Goal: Task Accomplishment & Management: Use online tool/utility

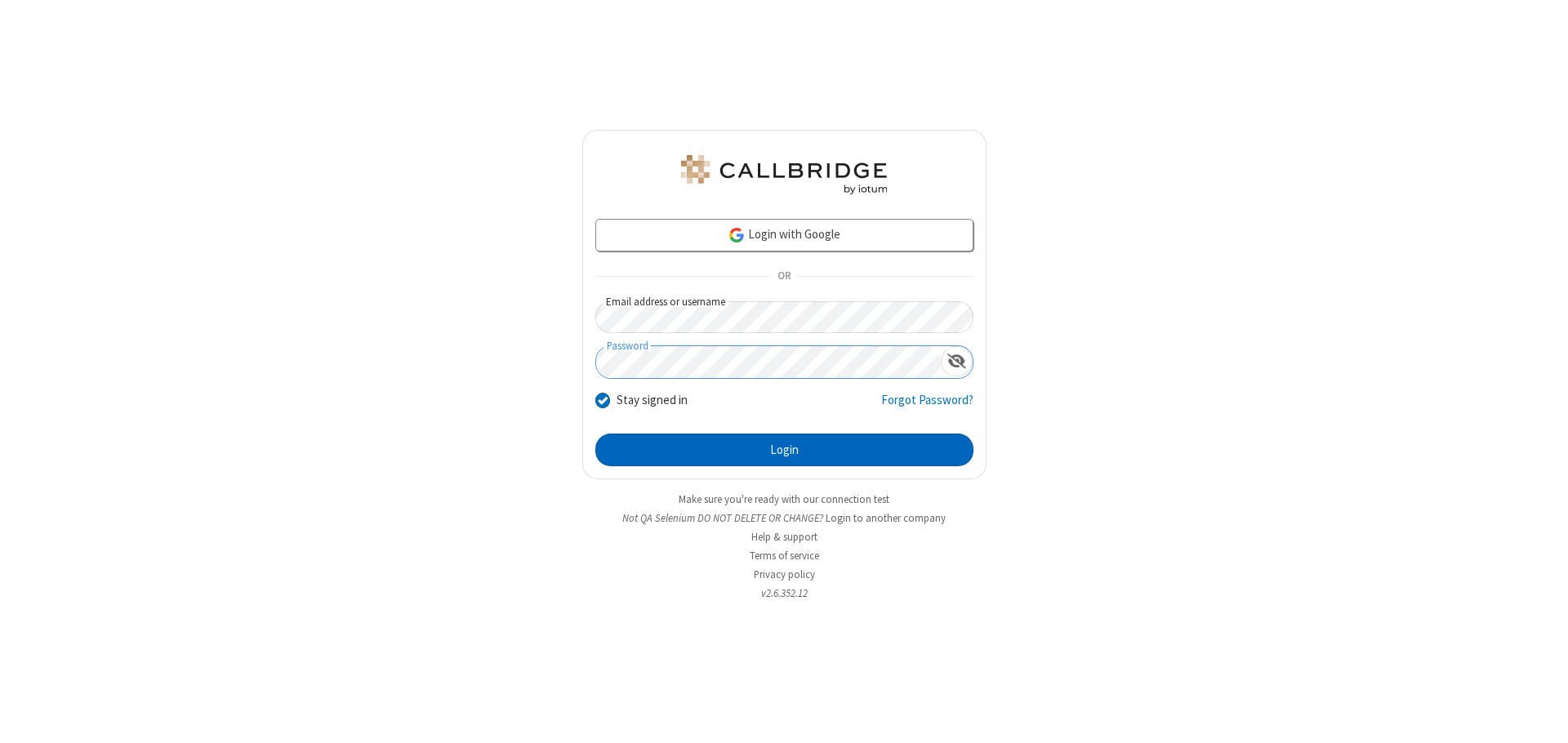
click at [784, 450] on button "Login" at bounding box center [784, 450] width 378 height 33
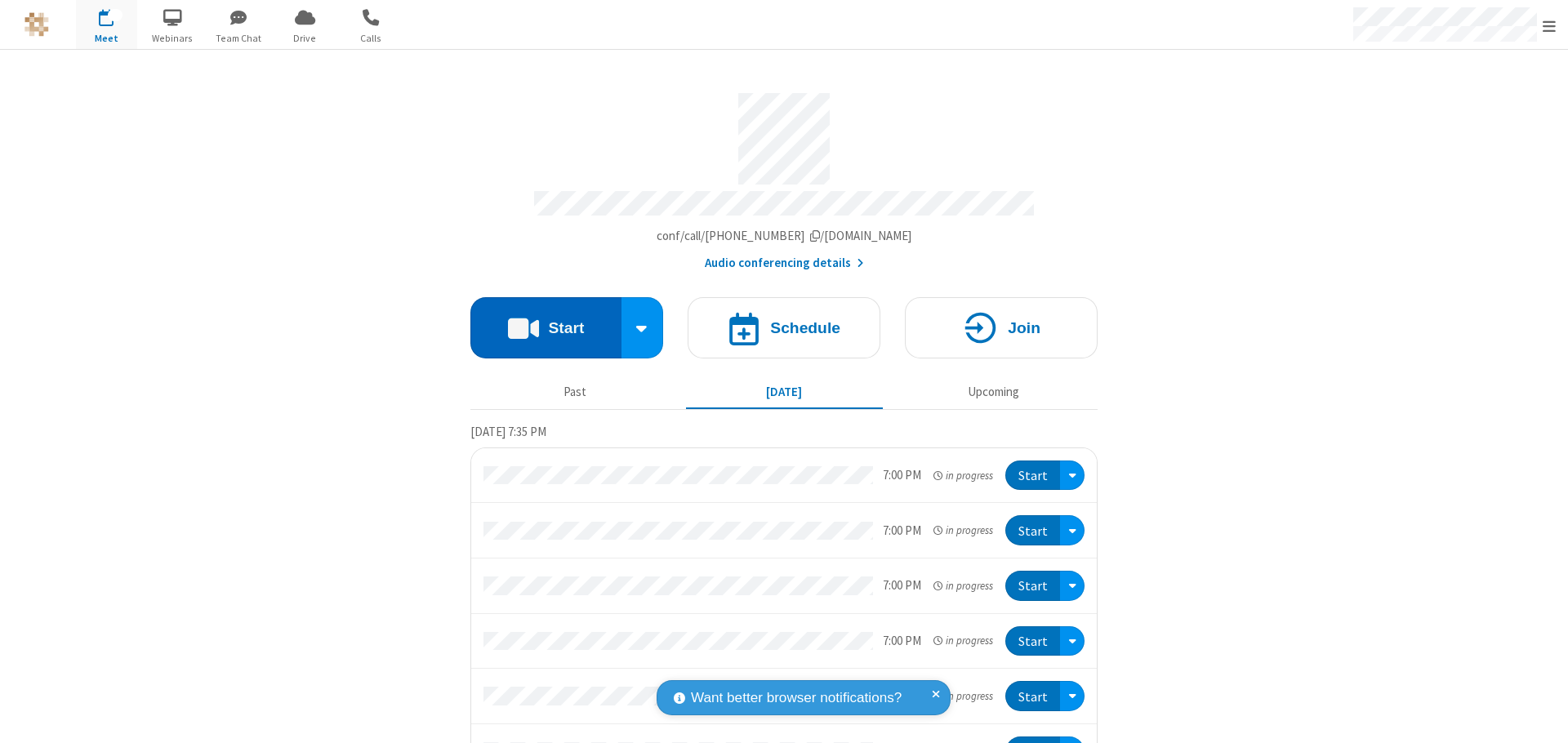
click at [539, 320] on button "Start" at bounding box center [546, 327] width 151 height 61
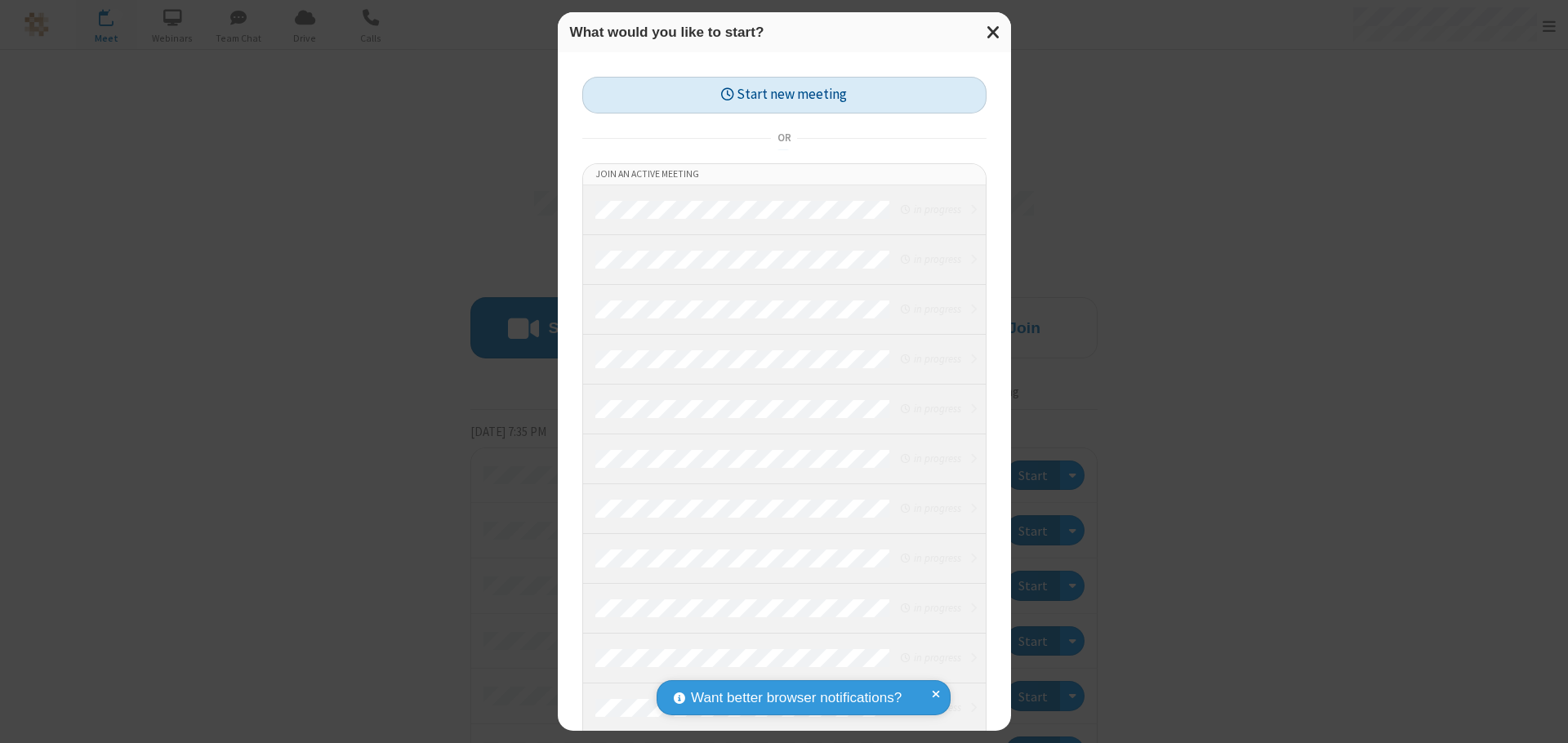
click at [784, 95] on button "Start new meeting" at bounding box center [784, 95] width 405 height 37
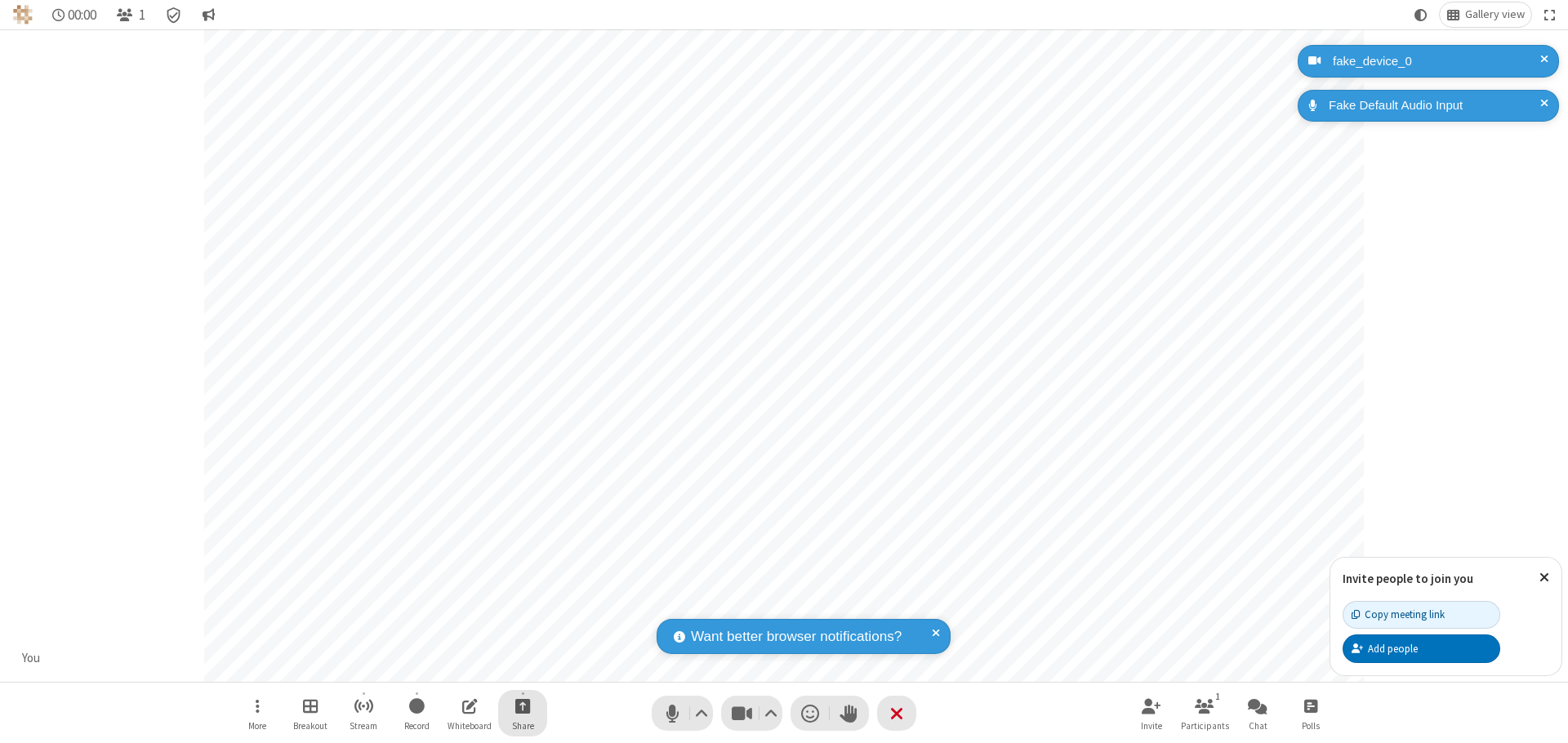
click at [523, 705] on span "Start sharing" at bounding box center [523, 705] width 16 height 21
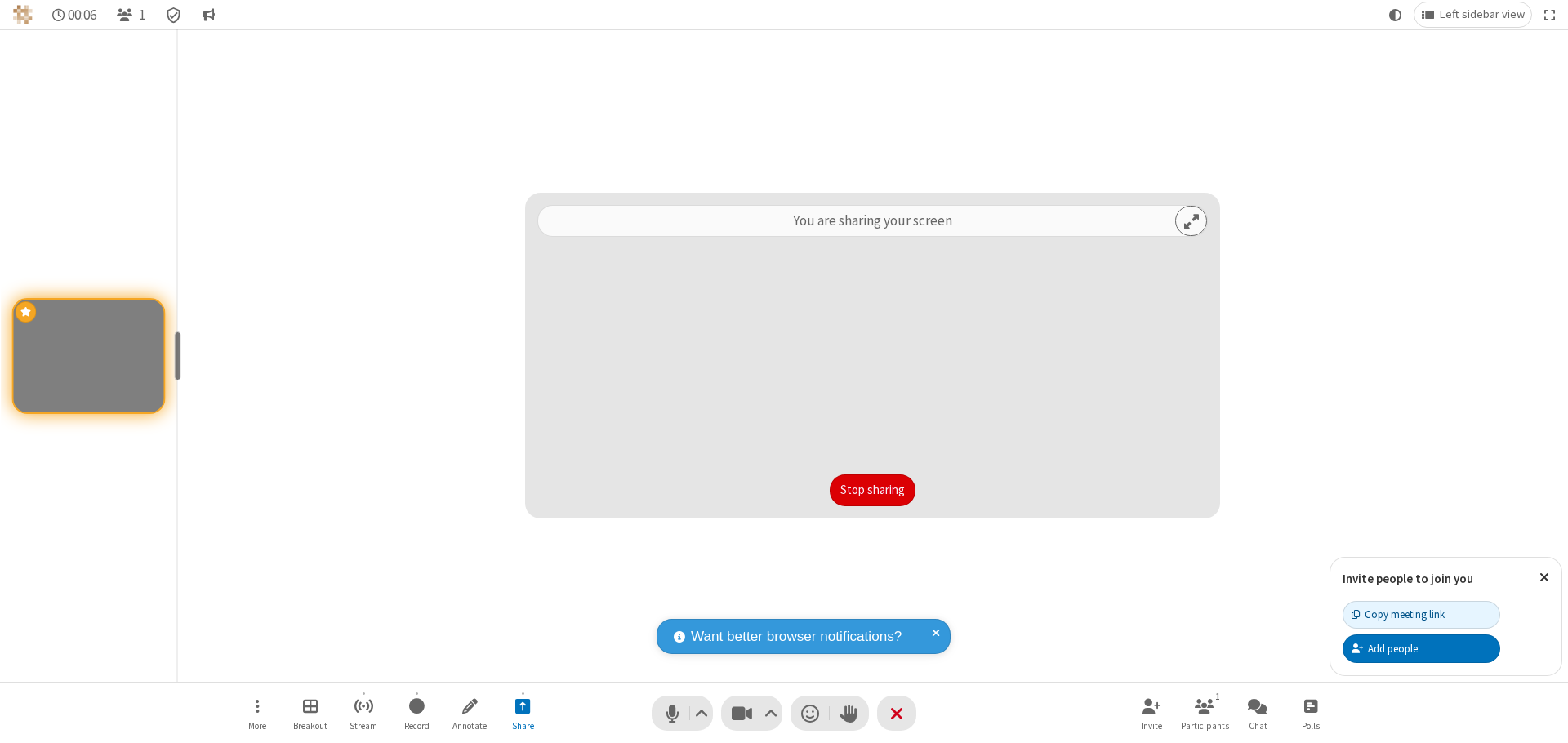
click at [872, 490] on button "Stop sharing" at bounding box center [872, 491] width 86 height 33
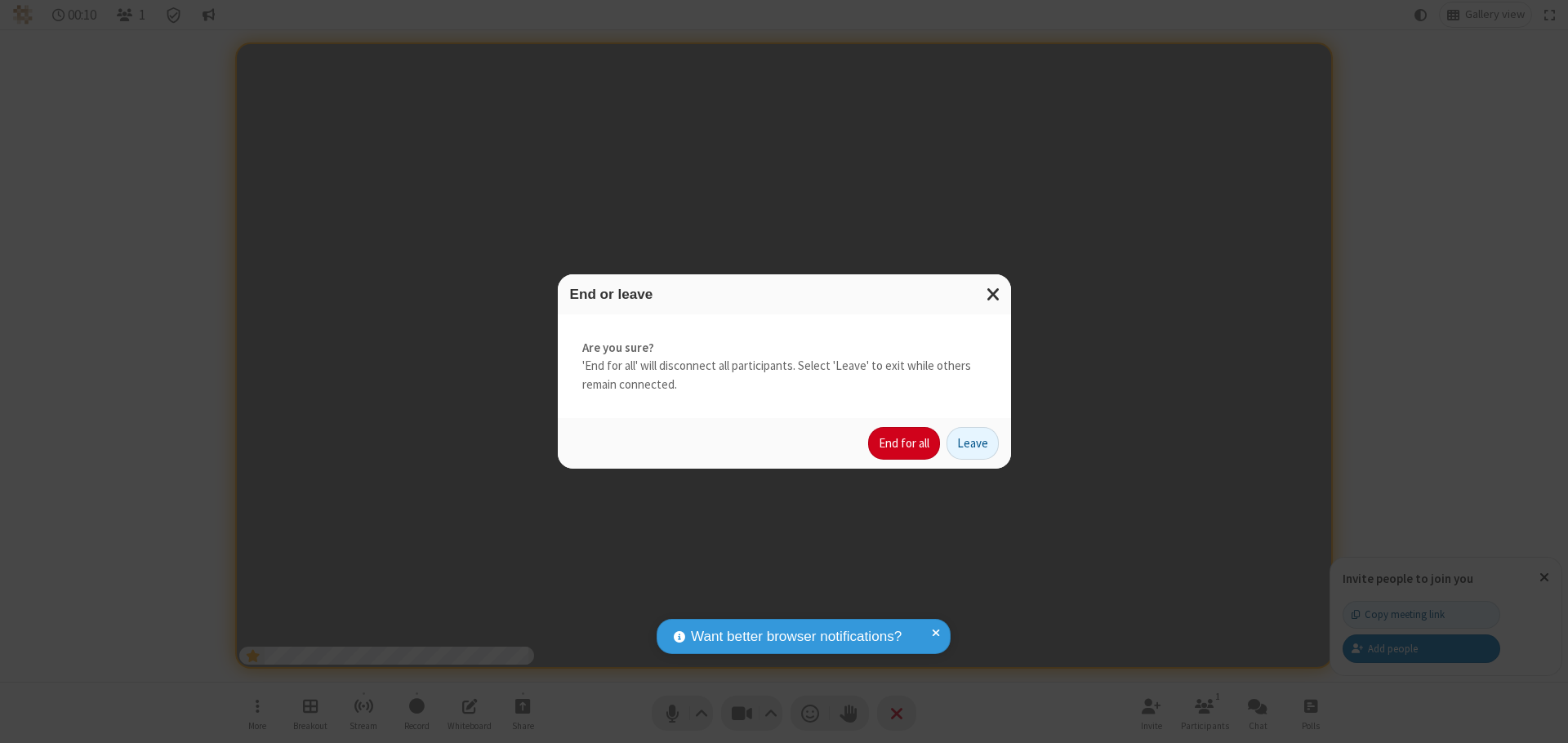
click at [904, 443] on button "End for all" at bounding box center [904, 443] width 72 height 33
